Goal: Navigation & Orientation: Find specific page/section

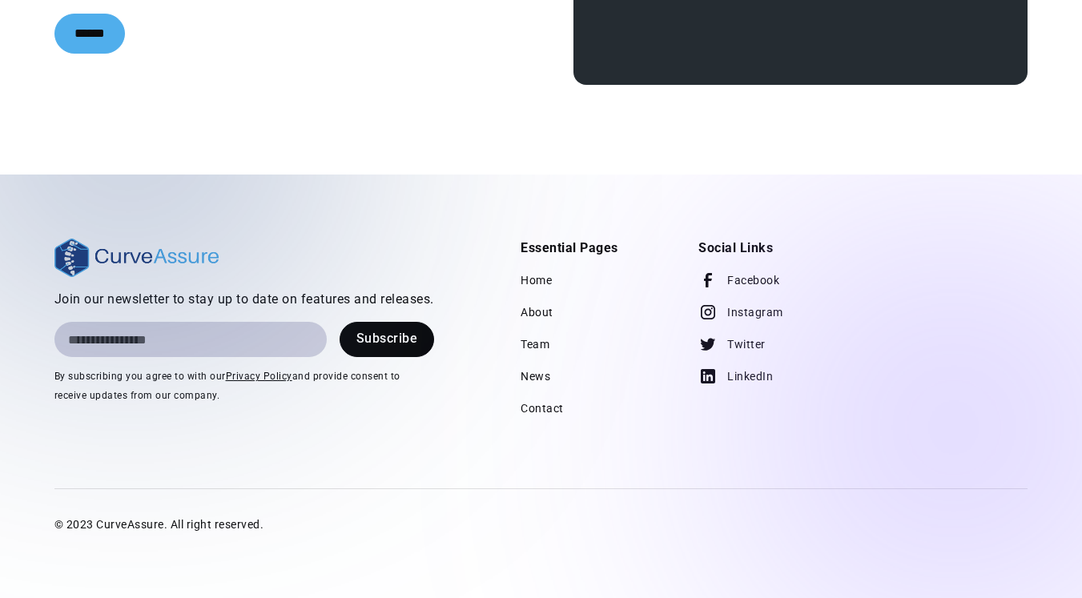
scroll to position [3815, 0]
click at [544, 347] on link "Team" at bounding box center [534, 344] width 29 height 32
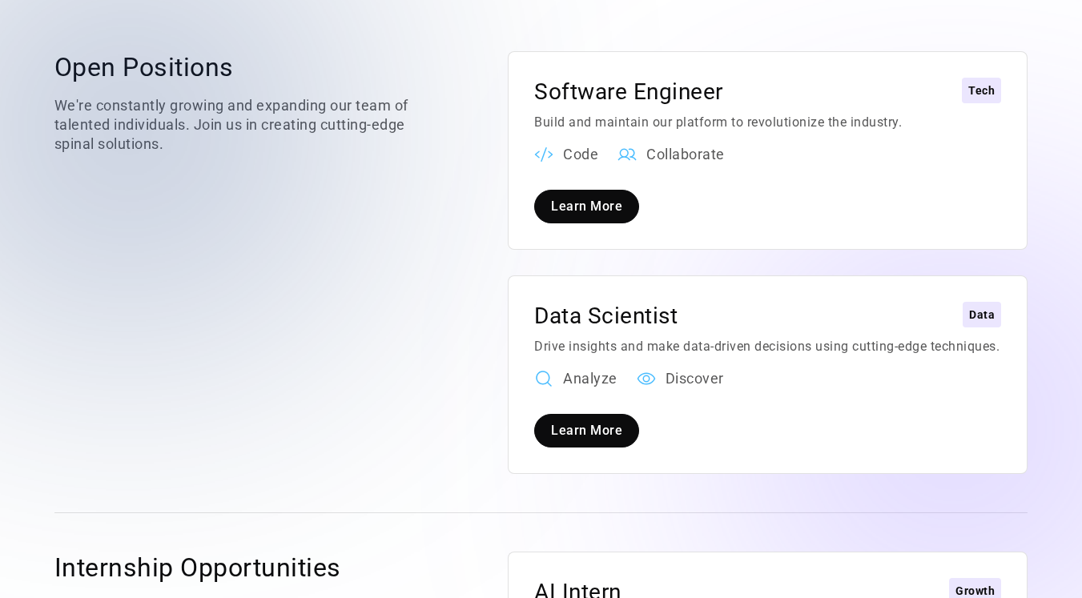
scroll to position [2108, 0]
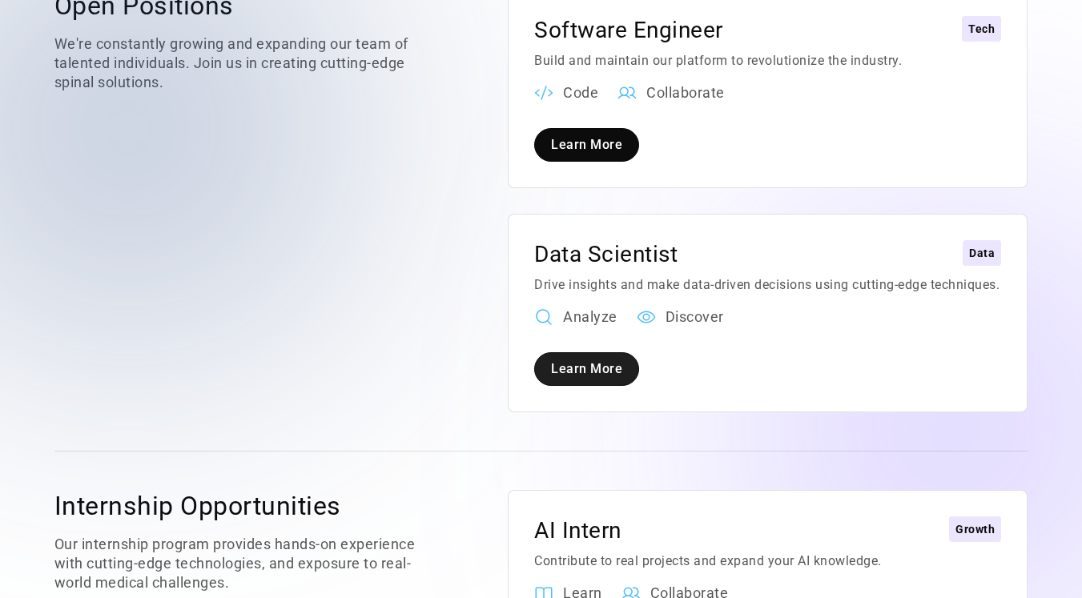
click at [567, 352] on link "Learn More" at bounding box center [586, 369] width 105 height 34
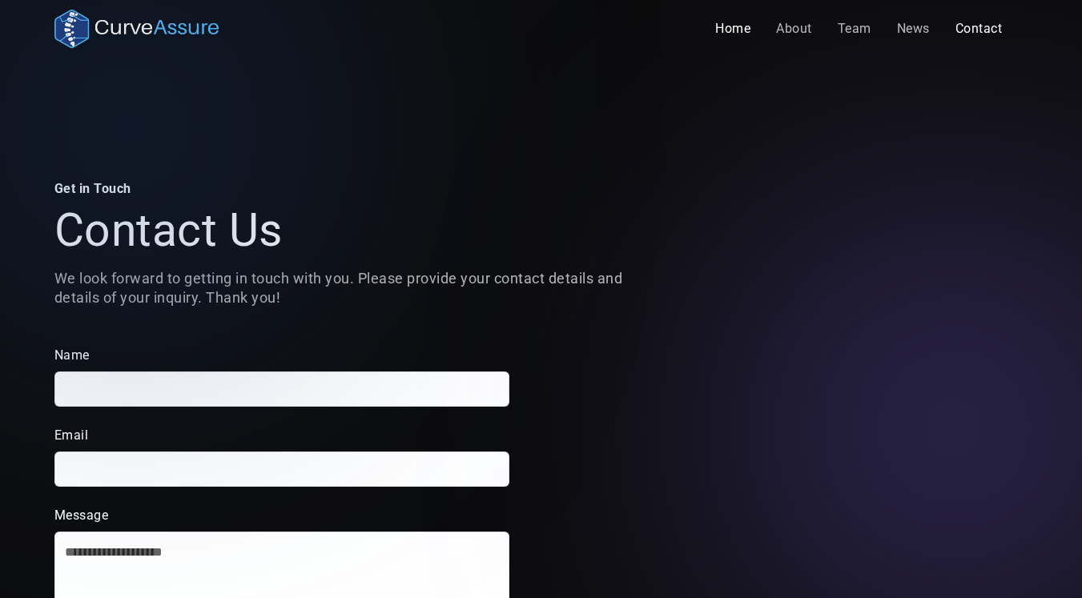
click at [735, 30] on link "Home" at bounding box center [732, 29] width 61 height 32
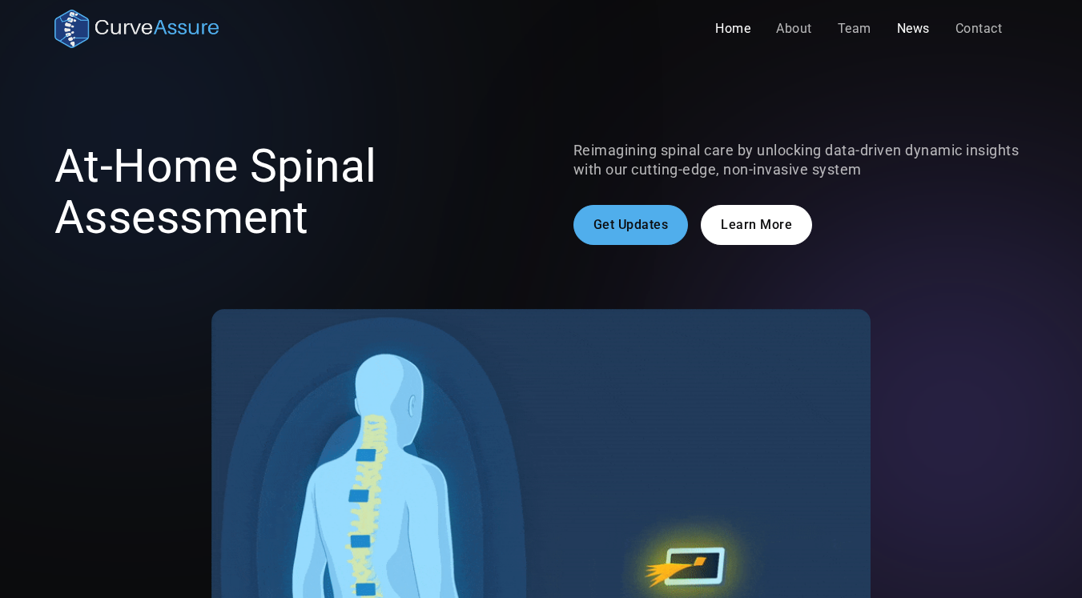
click at [921, 22] on link "News" at bounding box center [913, 29] width 58 height 32
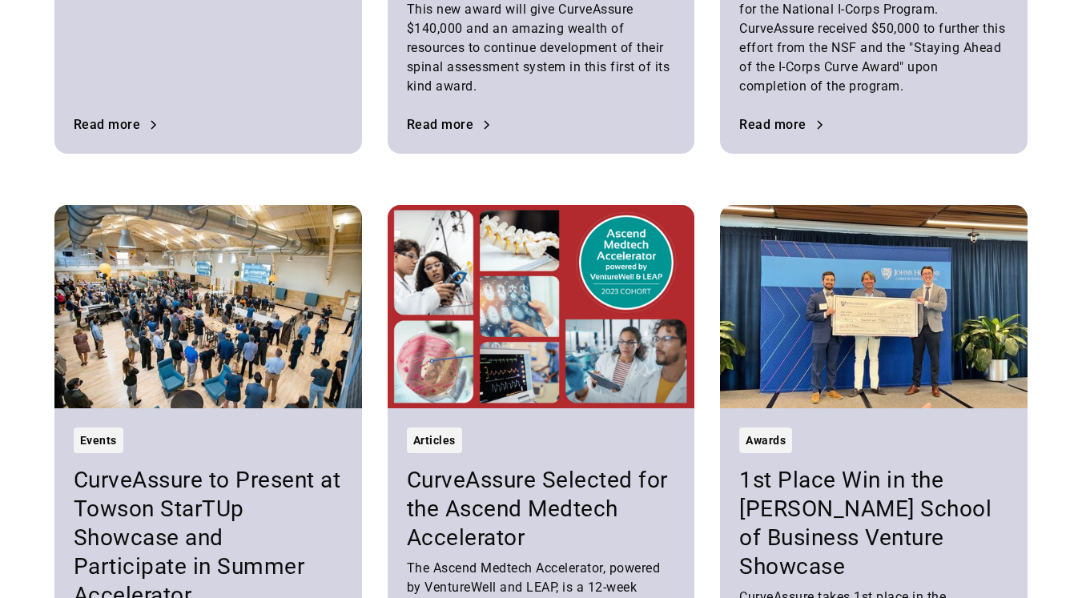
scroll to position [2204, 0]
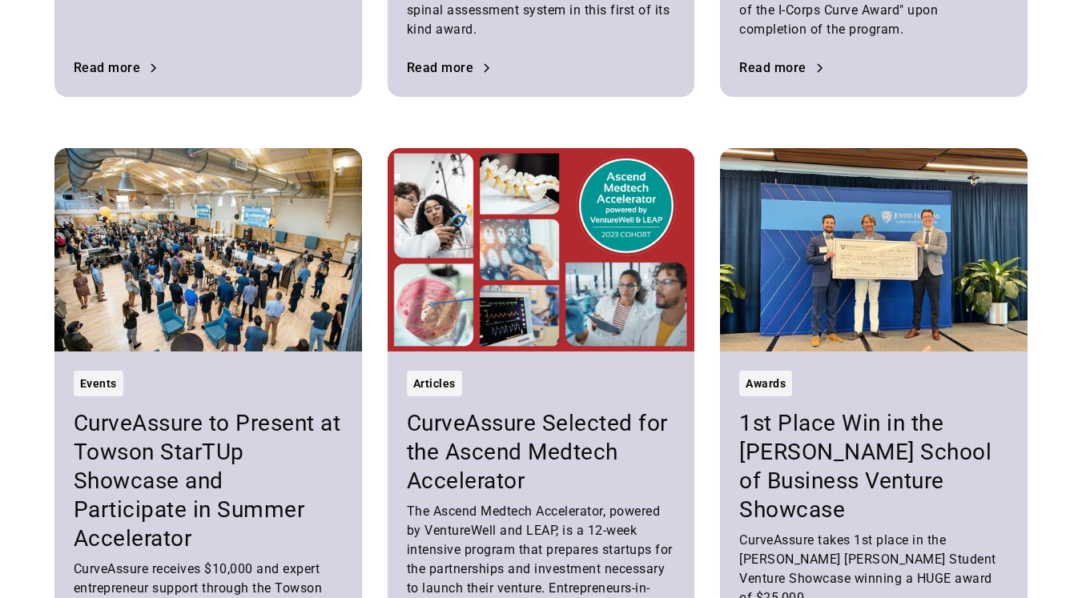
click at [870, 228] on img at bounding box center [873, 249] width 307 height 203
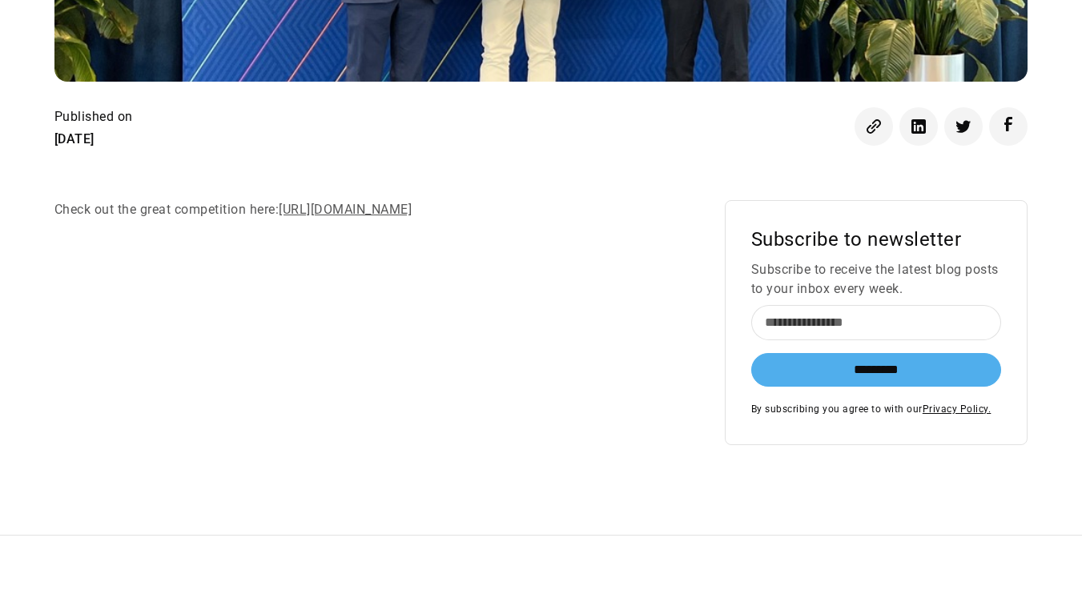
scroll to position [724, 0]
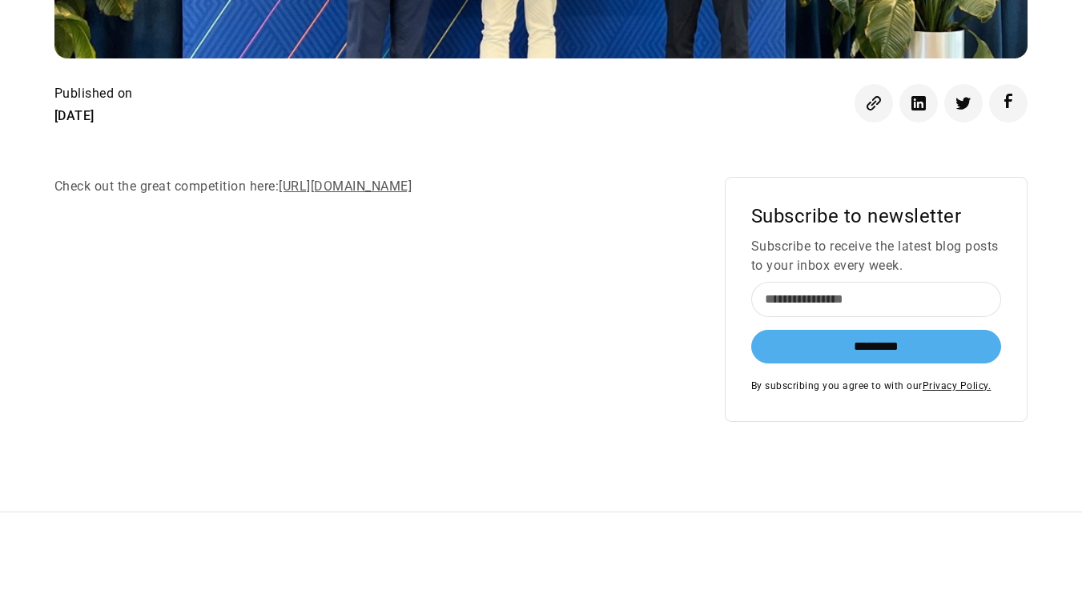
click at [410, 179] on link "[URL][DOMAIN_NAME]" at bounding box center [345, 186] width 133 height 15
